Goal: Information Seeking & Learning: Learn about a topic

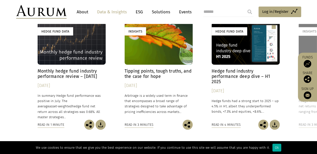
scroll to position [691, 0]
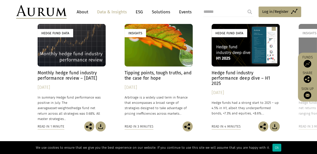
click at [83, 73] on h4 "Monthly hedge fund industry performance review – July 2025" at bounding box center [72, 75] width 68 height 11
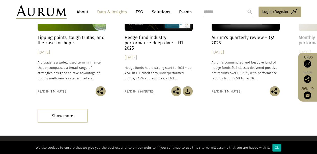
scroll to position [806, 0]
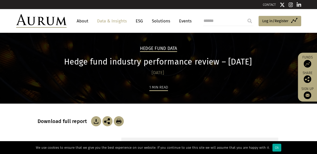
click at [81, 18] on link "About" at bounding box center [82, 20] width 17 height 9
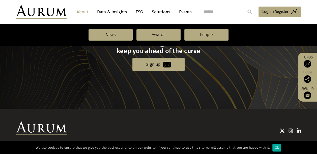
scroll to position [599, 0]
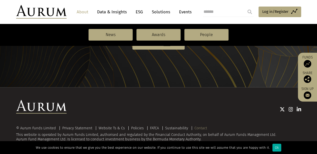
click at [195, 128] on link "Contact" at bounding box center [201, 128] width 13 height 5
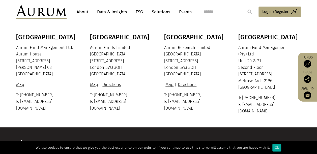
scroll to position [171, 0]
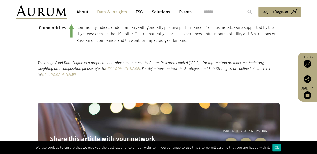
scroll to position [511, 0]
